Goal: Task Accomplishment & Management: Manage account settings

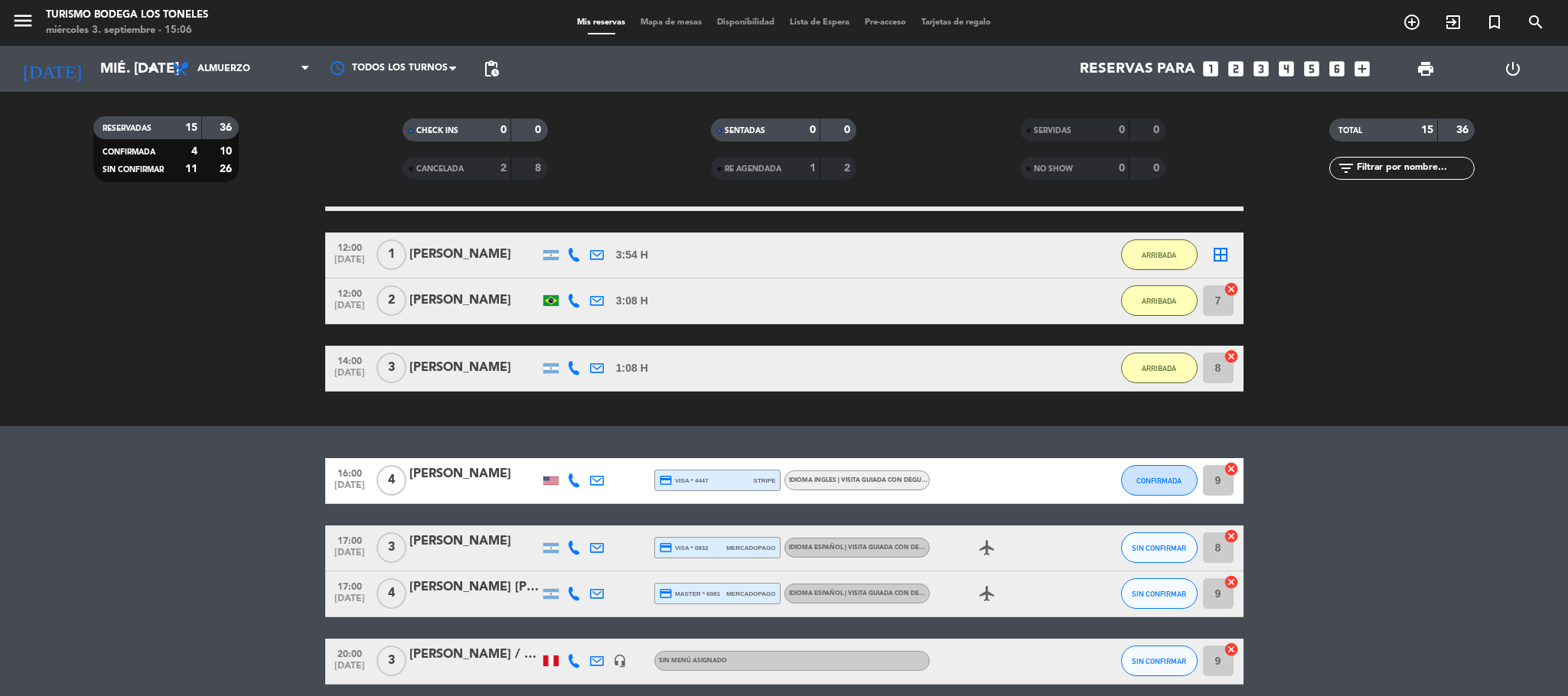
scroll to position [676, 0]
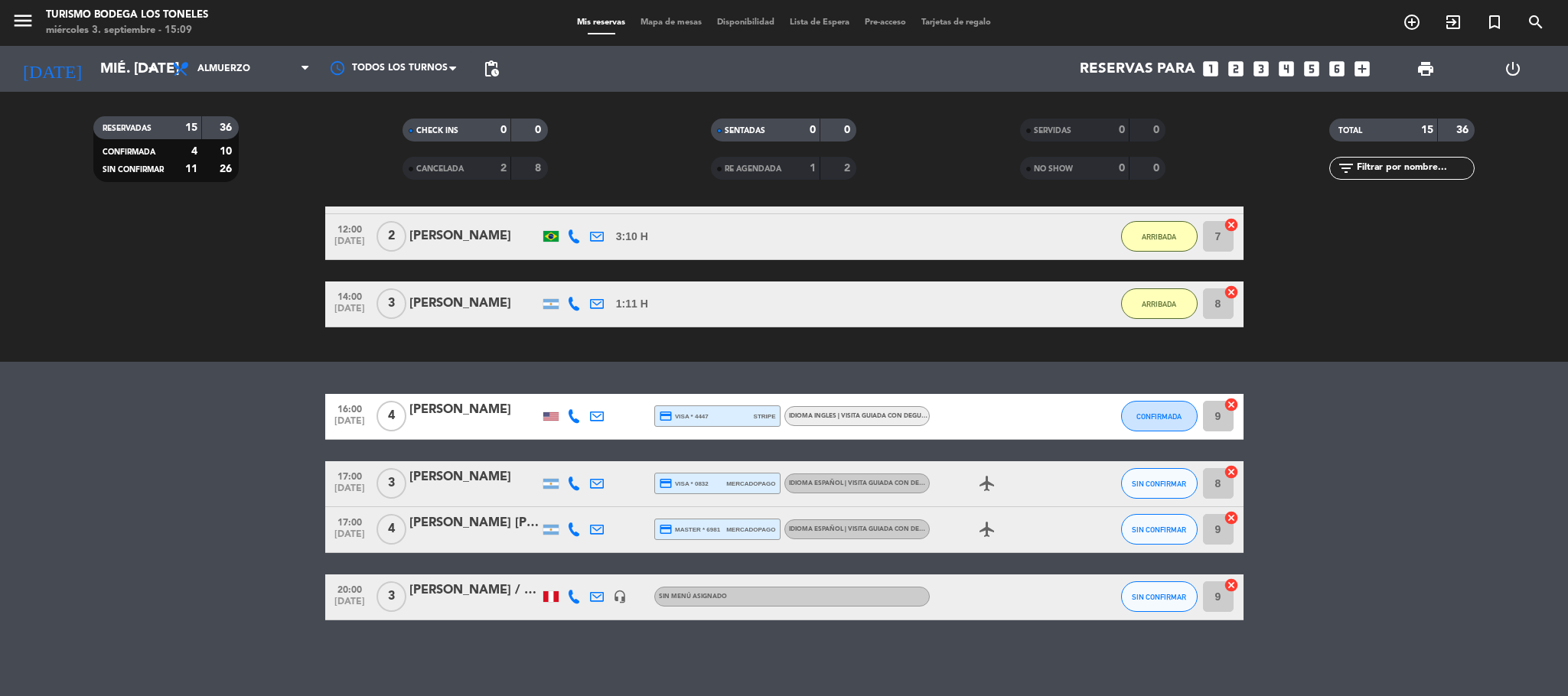
click at [468, 431] on div at bounding box center [474, 426] width 130 height 12
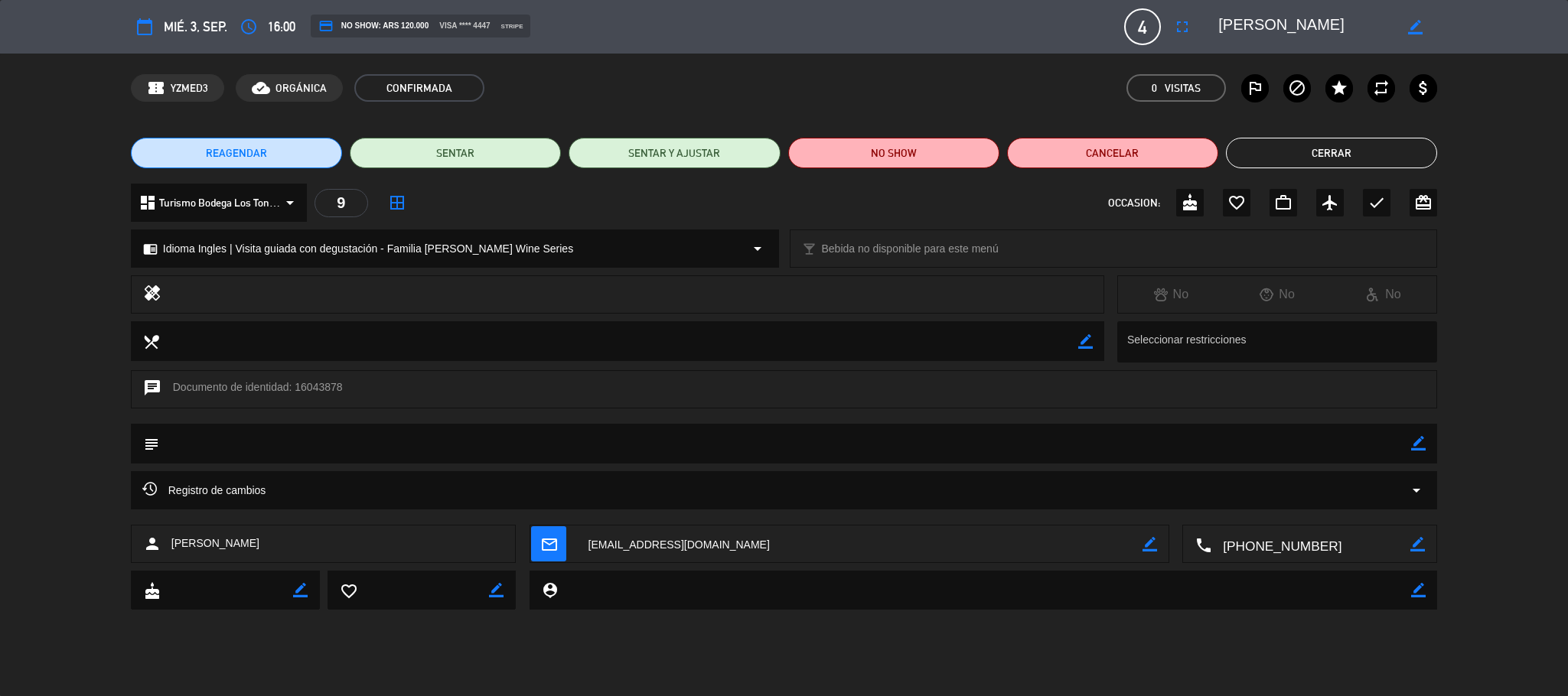
click at [1318, 152] on button "Cerrar" at bounding box center [1331, 153] width 211 height 30
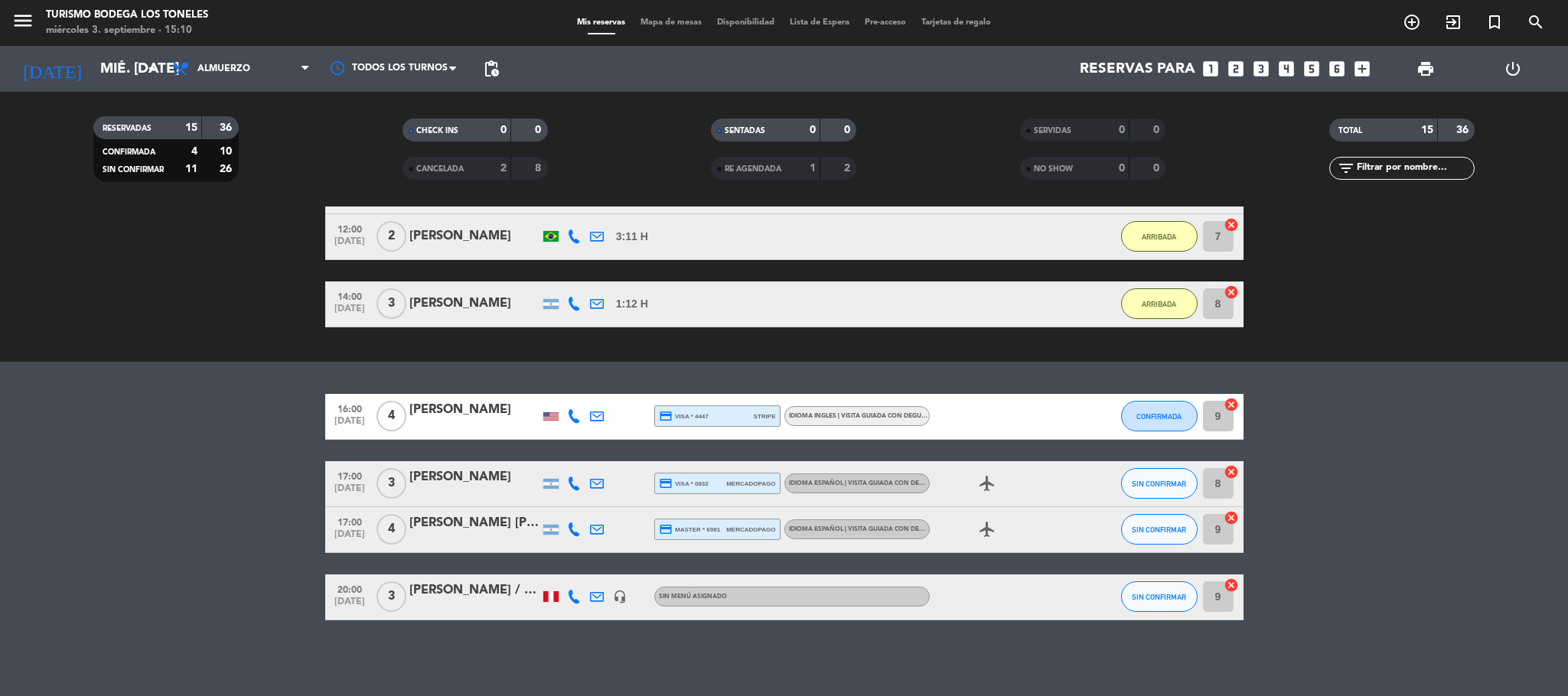
click at [224, 413] on bookings-row "16:00 [DATE] 4 [PERSON_NAME] credit_card visa * 4447 stripe Idioma Ingles | Vis…" at bounding box center [784, 506] width 1568 height 226
type textarea "No"
click at [224, 413] on bookings-row "16:00 [DATE] 4 [PERSON_NAME] credit_card visa * 4447 stripe Idioma Ingles | Vis…" at bounding box center [784, 506] width 1568 height 226
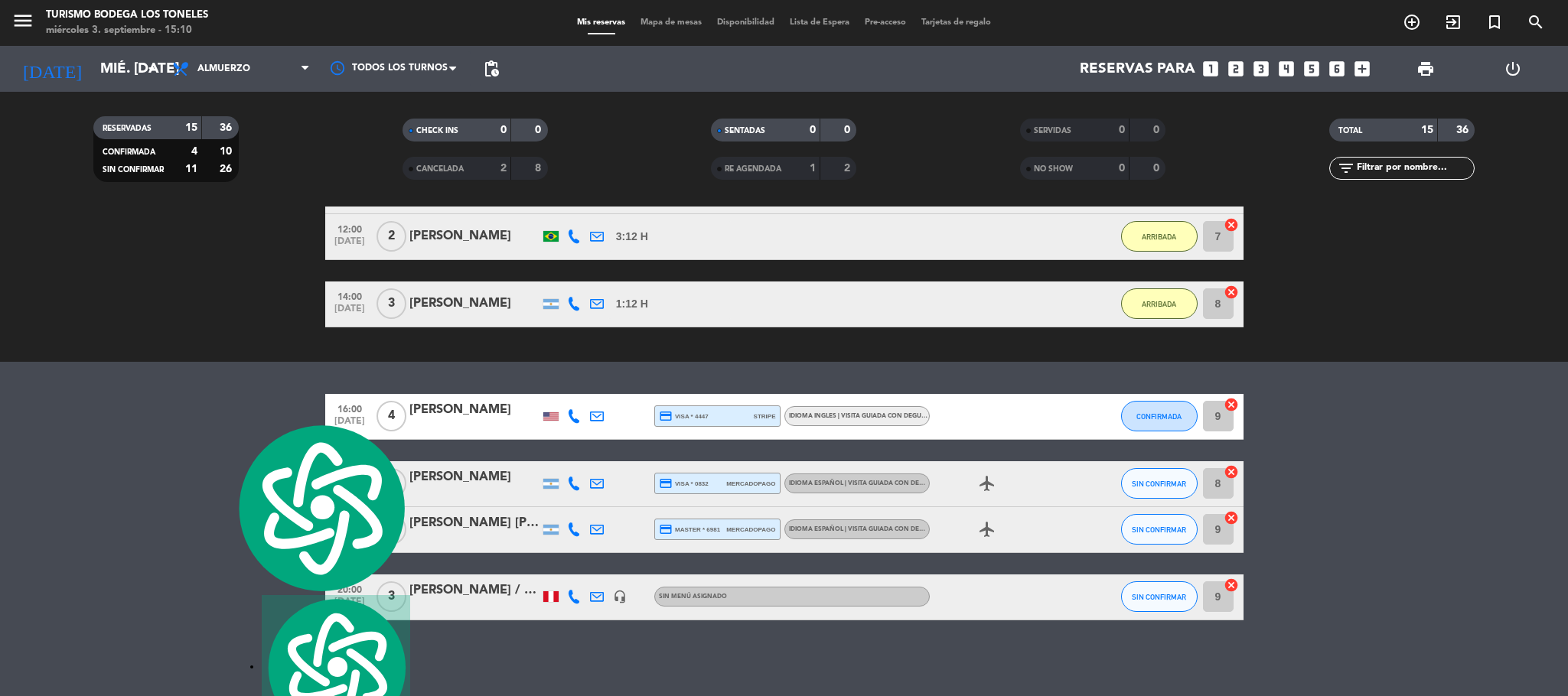
click at [230, 365] on div "No hay notas para este servicio. Haz clic para agregar una exit_to_app CHECK IN…" at bounding box center [784, 451] width 1568 height 489
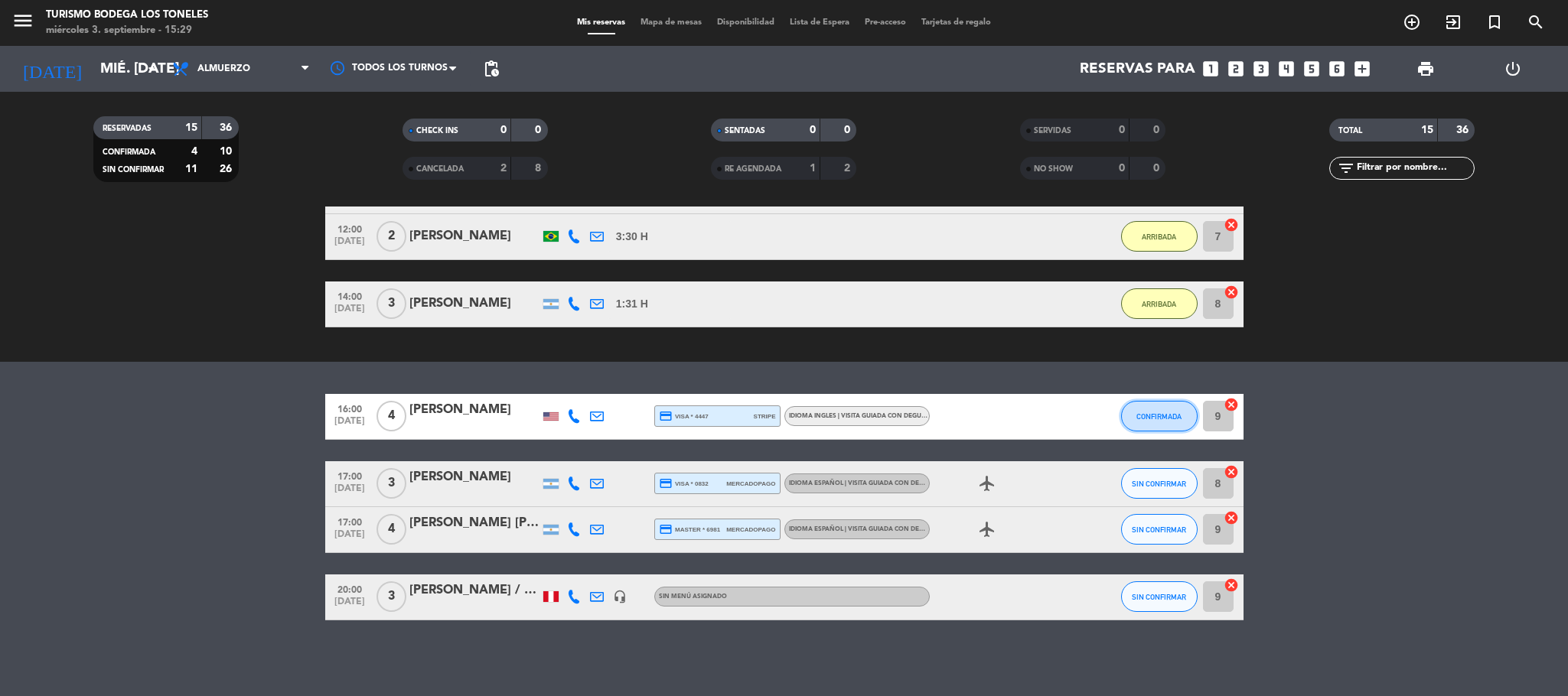
click at [1173, 420] on span "CONFIRMADA" at bounding box center [1158, 417] width 45 height 8
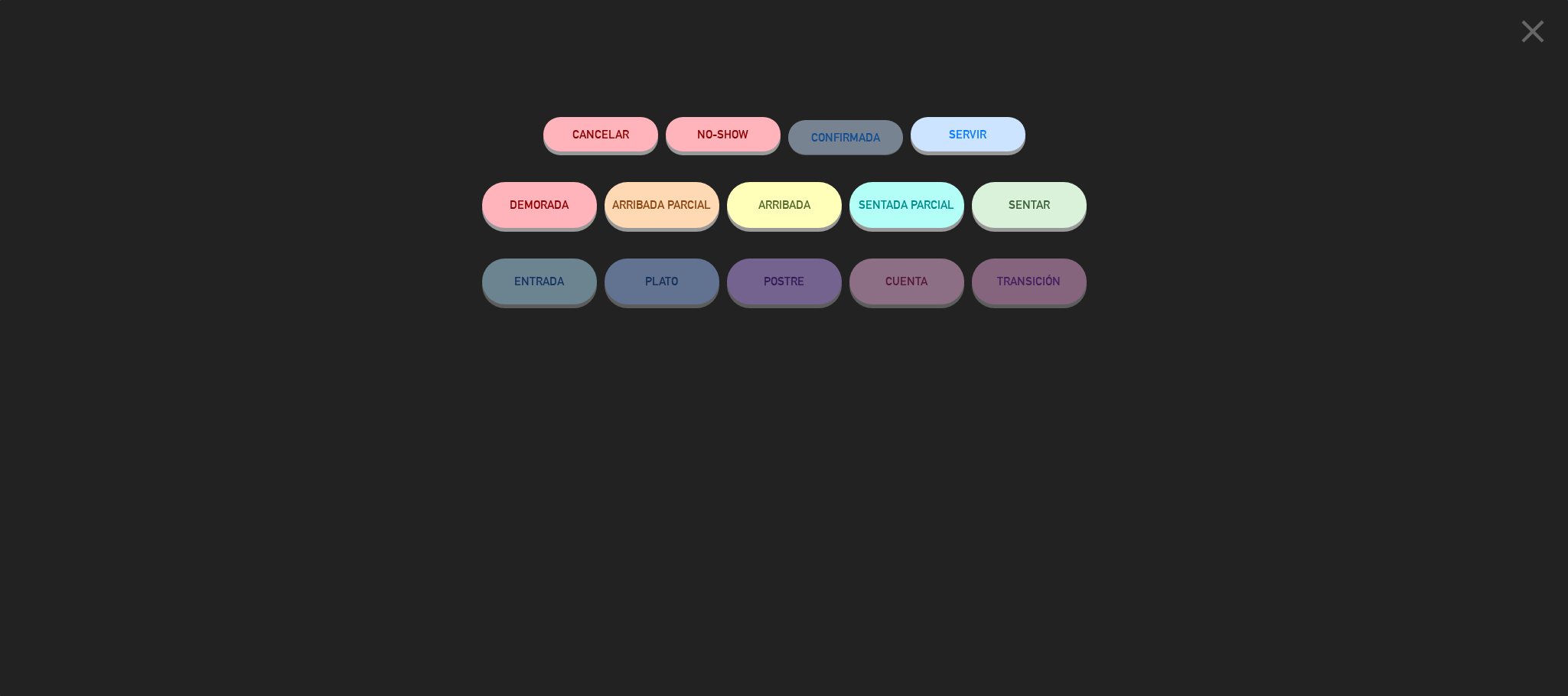
click at [785, 202] on button "ARRIBADA" at bounding box center [784, 205] width 114 height 46
